Goal: Task Accomplishment & Management: Manage account settings

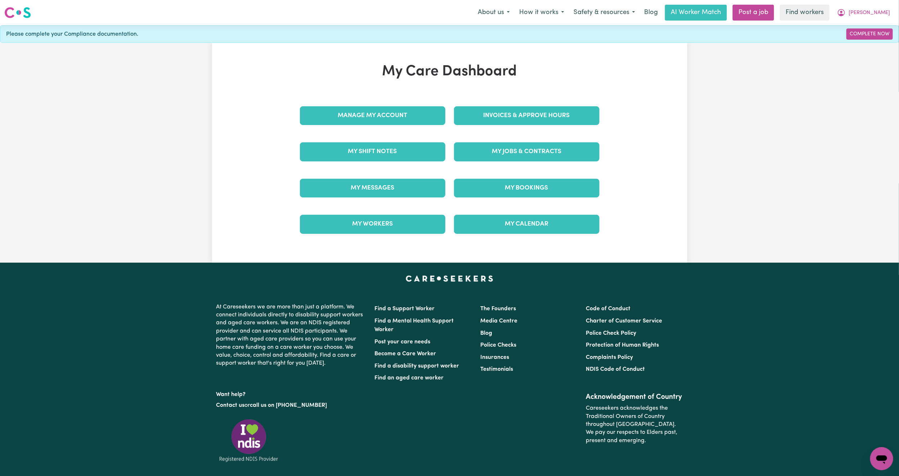
drag, startPoint x: 0, startPoint y: 0, endPoint x: 408, endPoint y: 174, distance: 443.7
click at [408, 174] on div "My Messages" at bounding box center [373, 188] width 154 height 36
click at [405, 186] on link "My Messages" at bounding box center [372, 188] width 145 height 19
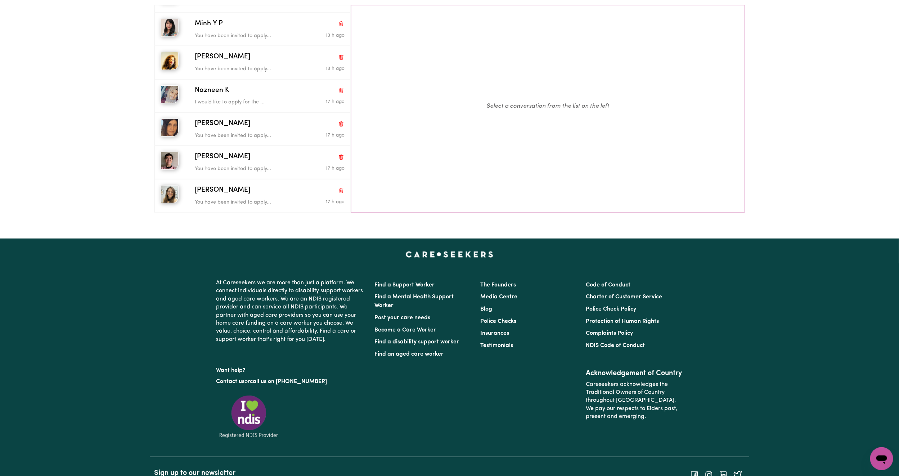
scroll to position [108, 0]
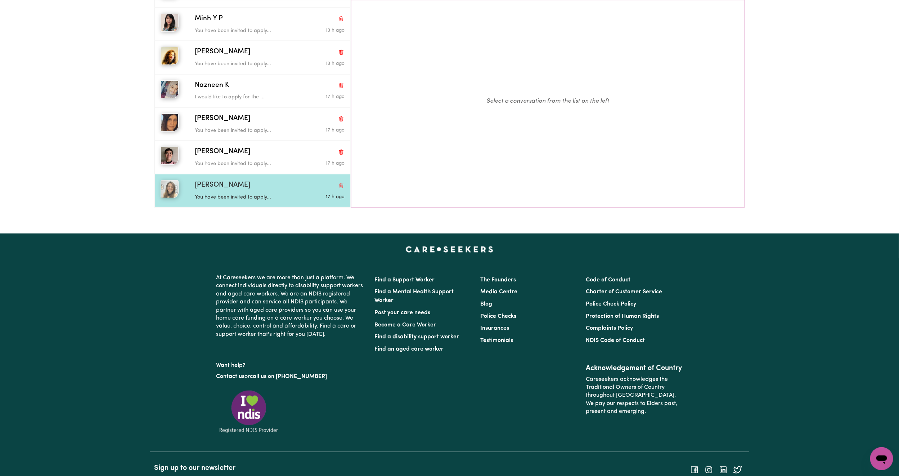
click at [239, 190] on div "[PERSON_NAME]" at bounding box center [270, 185] width 150 height 10
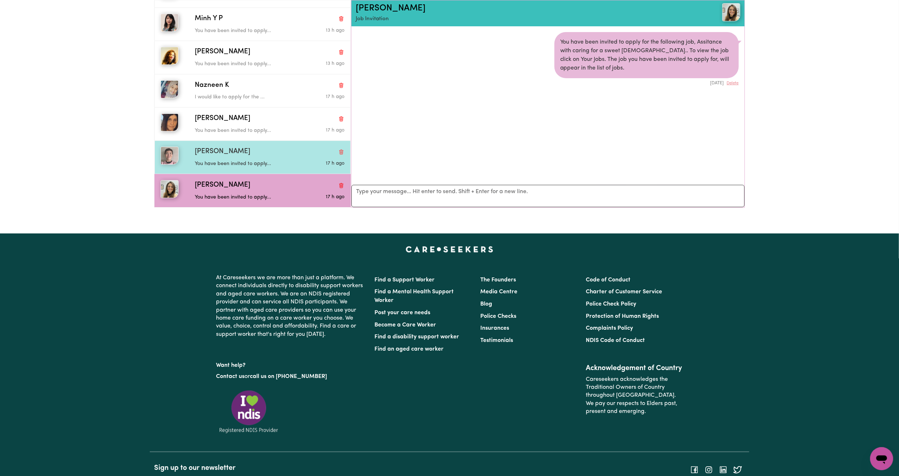
scroll to position [5, 0]
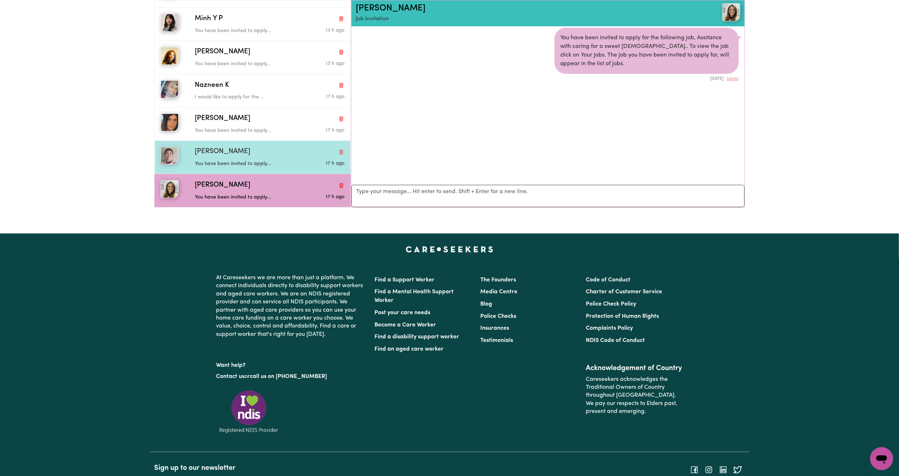
click at [244, 158] on div "You have been invited to apply..." at bounding box center [245, 162] width 100 height 11
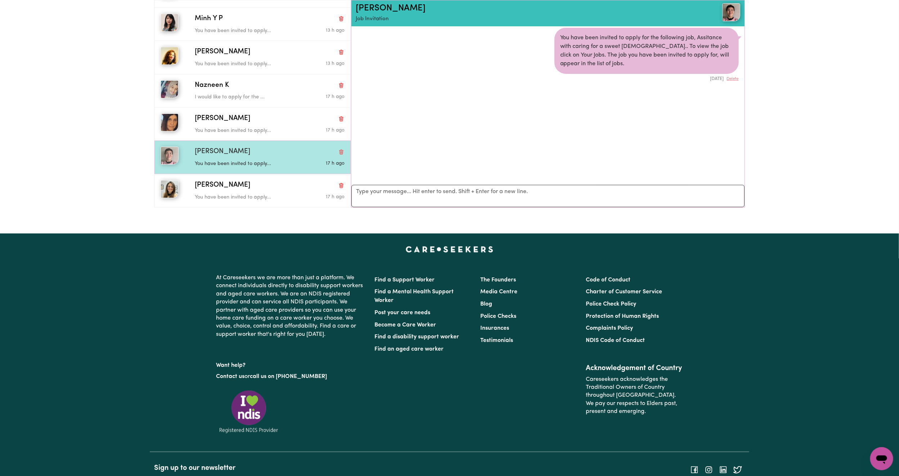
scroll to position [8, 0]
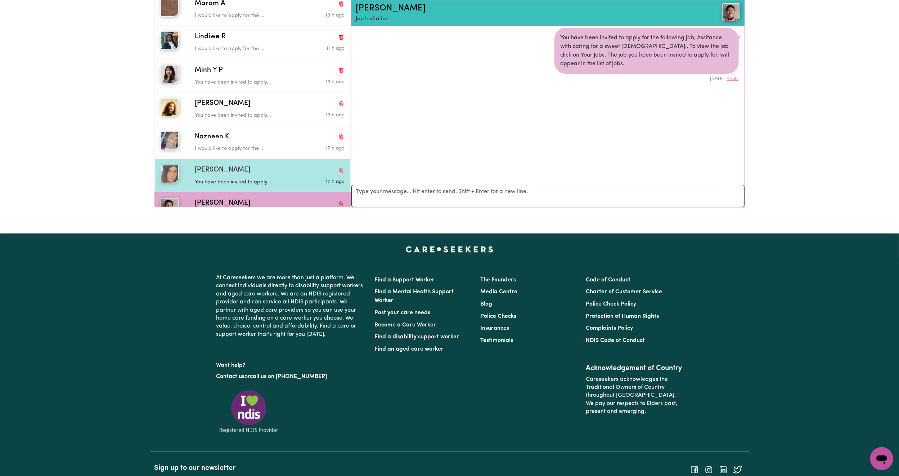
click at [237, 171] on div "[PERSON_NAME]" at bounding box center [270, 170] width 150 height 10
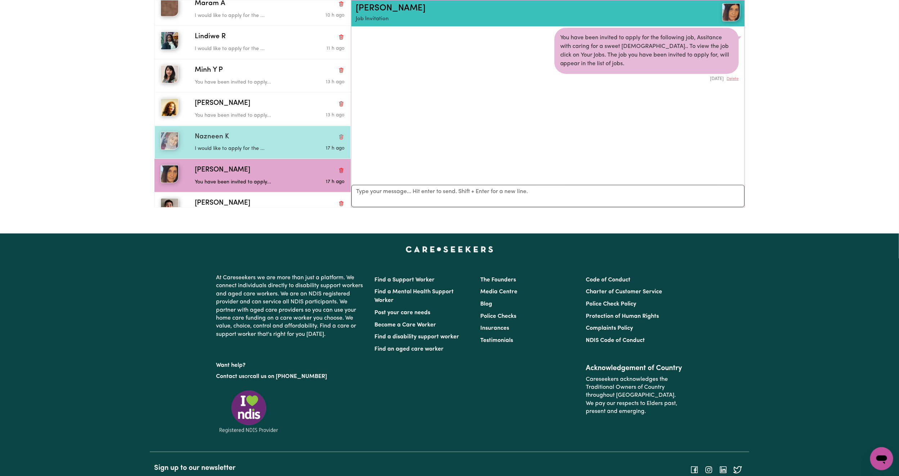
click at [242, 151] on p "I would like to apply for the ..." at bounding box center [245, 149] width 100 height 8
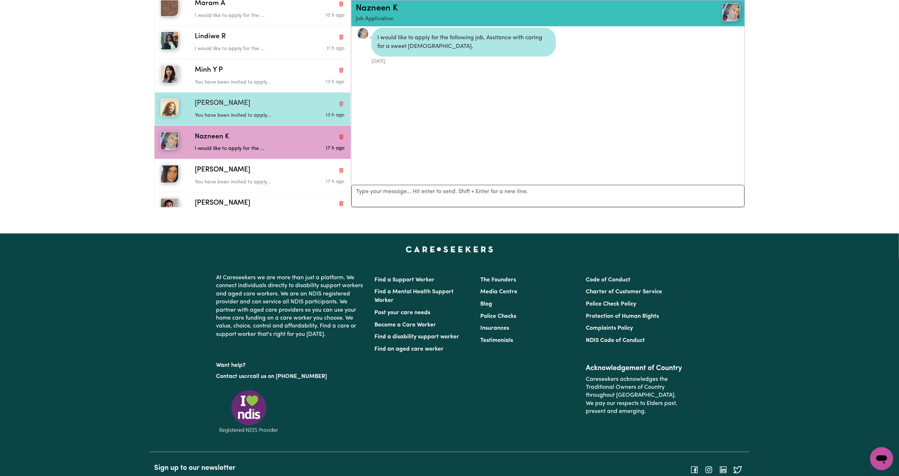
click at [252, 113] on p "You have been invited to apply..." at bounding box center [245, 116] width 100 height 8
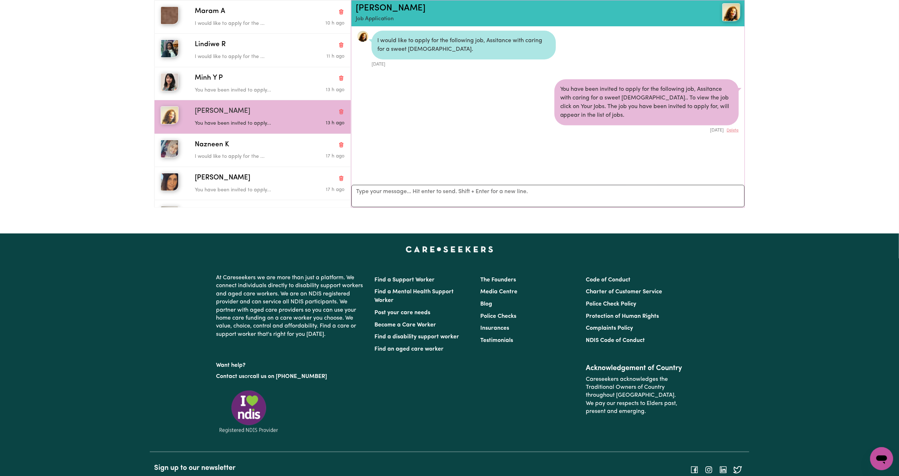
scroll to position [0, 0]
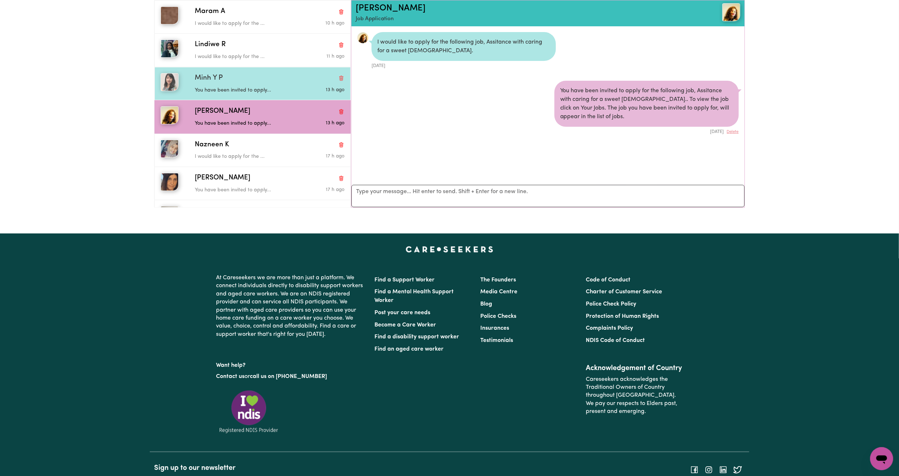
click at [280, 85] on div "You have been invited to apply..." at bounding box center [245, 89] width 100 height 11
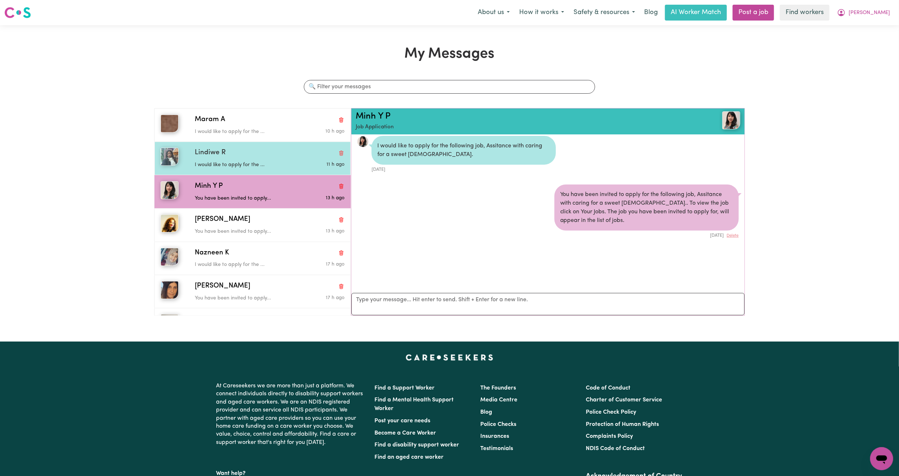
click at [244, 163] on p "I would like to apply for the ..." at bounding box center [245, 165] width 100 height 8
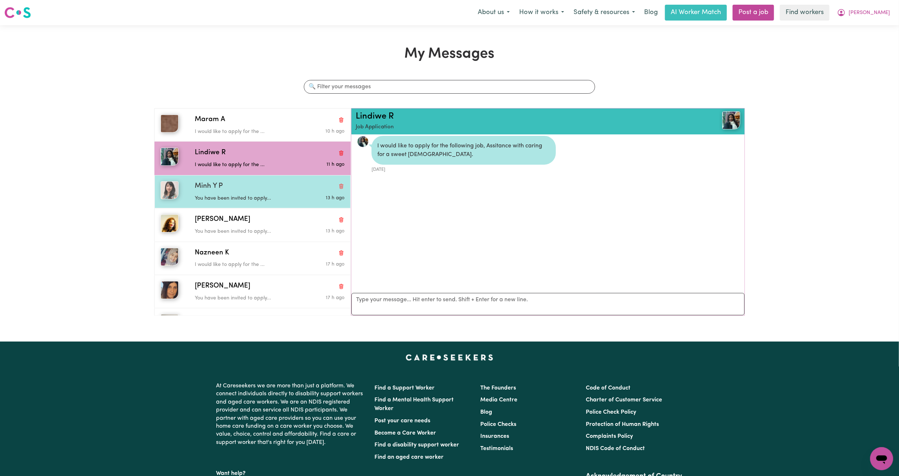
click at [243, 180] on div "[PERSON_NAME] Y P You have been invited to apply... 13 h ago" at bounding box center [252, 191] width 196 height 33
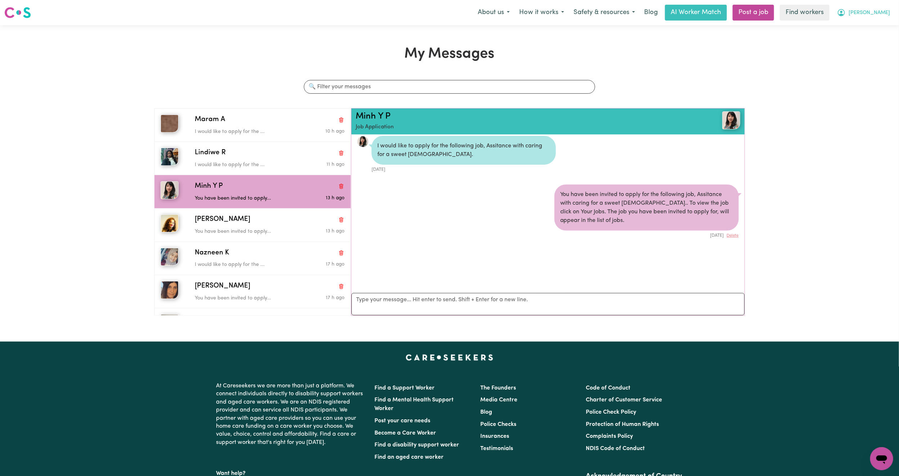
click at [846, 15] on icon "My Account" at bounding box center [841, 12] width 9 height 9
click at [861, 22] on link "My Dashboard" at bounding box center [865, 28] width 57 height 14
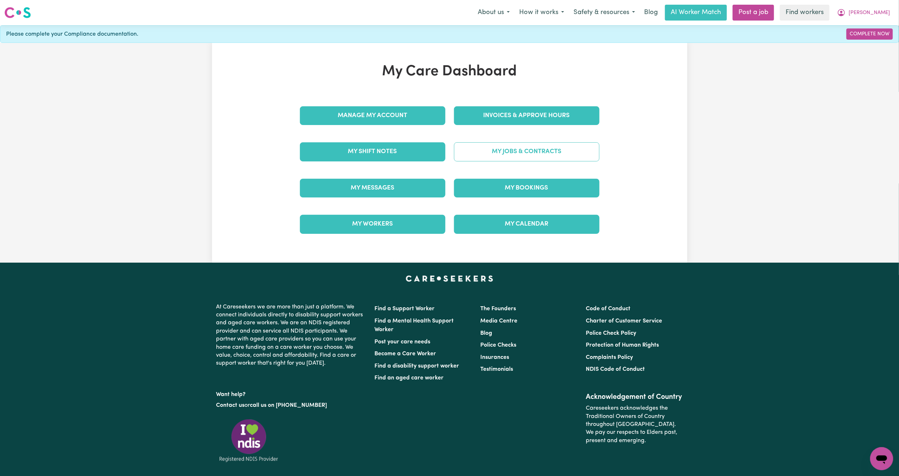
click at [553, 147] on link "My Jobs & Contracts" at bounding box center [526, 151] width 145 height 19
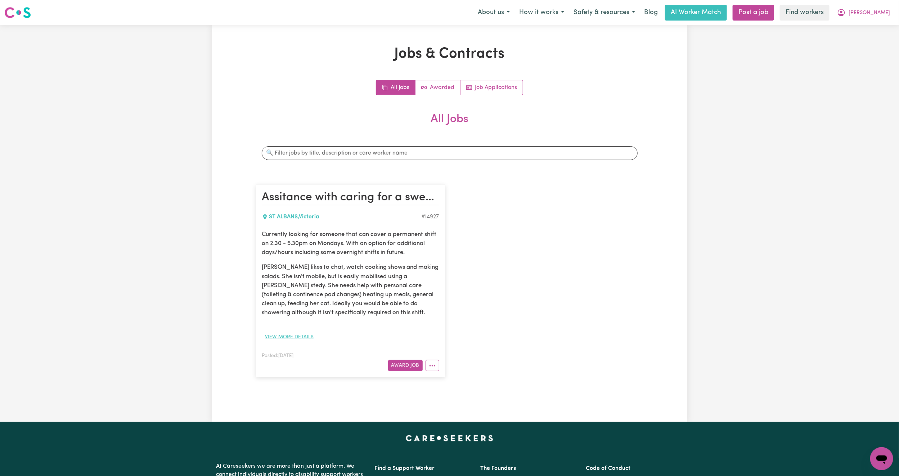
click at [306, 333] on button "View more details" at bounding box center [289, 336] width 55 height 11
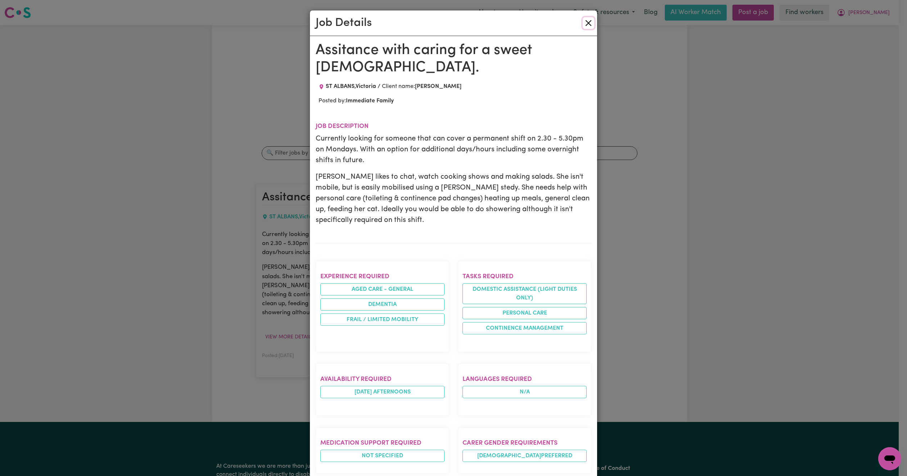
click at [583, 24] on button "Close" at bounding box center [589, 23] width 12 height 12
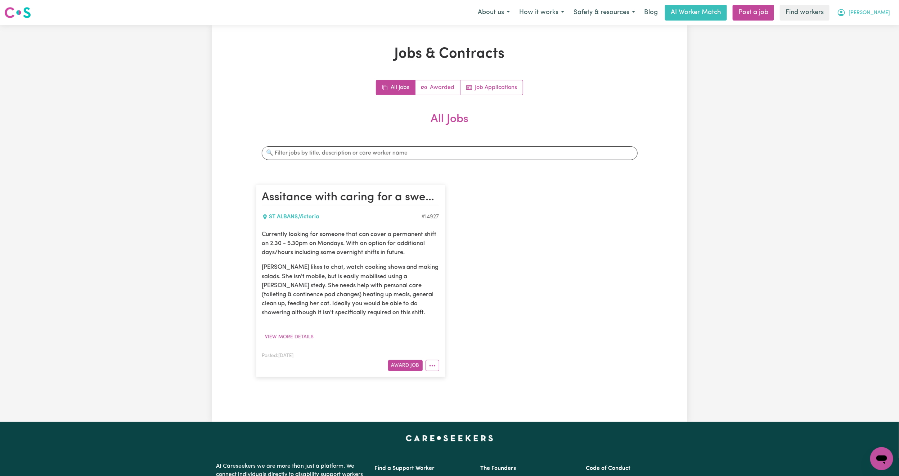
drag, startPoint x: 877, startPoint y: 15, endPoint x: 875, endPoint y: 20, distance: 5.2
click at [846, 15] on icon "My Account" at bounding box center [841, 12] width 9 height 9
click at [865, 39] on link "Logout" at bounding box center [865, 42] width 57 height 14
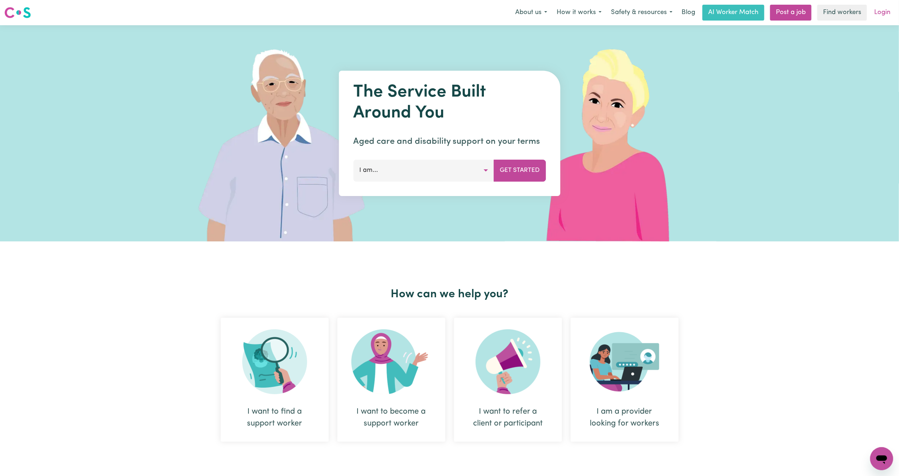
click at [882, 10] on link "Login" at bounding box center [882, 13] width 25 height 16
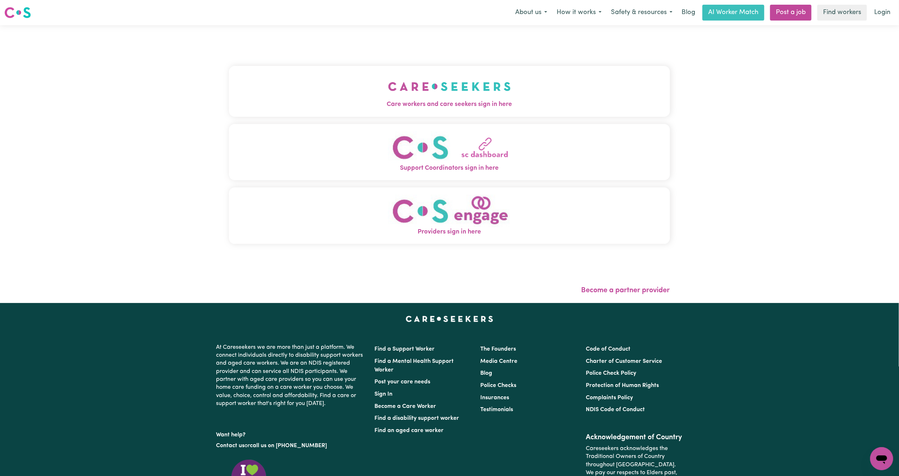
click at [295, 73] on button "Care workers and care seekers sign in here" at bounding box center [449, 91] width 441 height 50
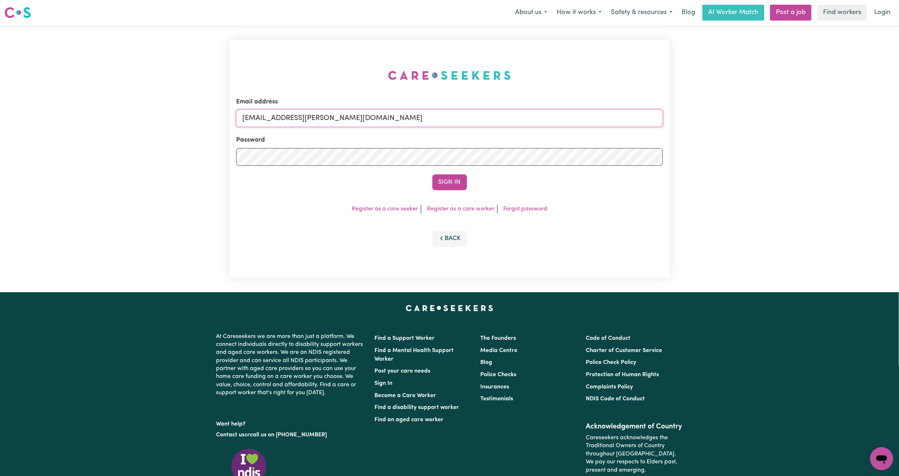
drag, startPoint x: 280, startPoint y: 114, endPoint x: 451, endPoint y: 131, distance: 172.5
click at [451, 131] on form "Email address [EMAIL_ADDRESS][PERSON_NAME][DOMAIN_NAME] Password Sign In" at bounding box center [449, 143] width 427 height 93
paste input "[PERSON_NAME][EMAIL_ADDRESS][DOMAIN_NAME]"
type input "superuser~[PERSON_NAME][EMAIL_ADDRESS][DOMAIN_NAME]"
click at [452, 174] on button "Sign In" at bounding box center [449, 182] width 35 height 16
